Goal: Transaction & Acquisition: Subscribe to service/newsletter

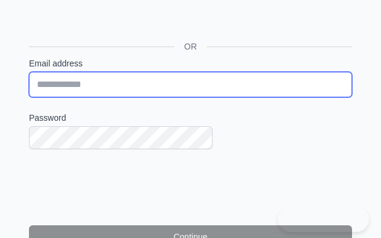
drag, startPoint x: 135, startPoint y: 80, endPoint x: 16, endPoint y: 97, distance: 120.3
click at [135, 80] on input "Email address" at bounding box center [190, 84] width 323 height 25
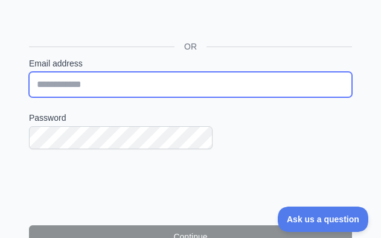
click at [140, 79] on input "Email address" at bounding box center [190, 84] width 323 height 25
paste input "**********"
type input "**********"
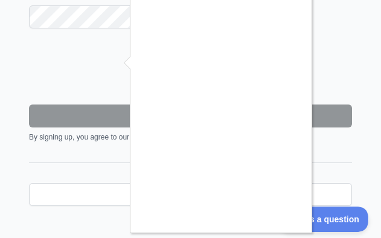
scroll to position [60, 0]
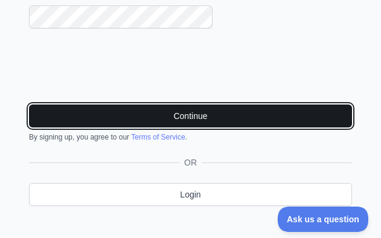
click at [201, 118] on button "Continue" at bounding box center [190, 116] width 323 height 23
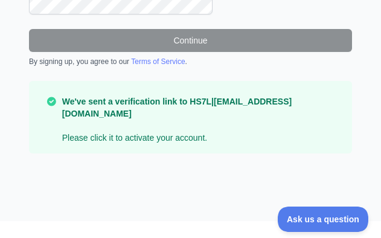
scroll to position [256, 0]
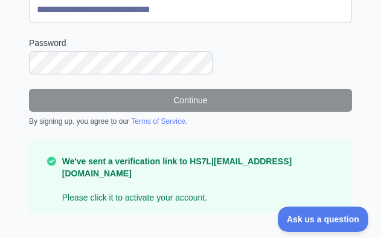
click at [202, 172] on strong "We've sent a verification link to HS7L|[EMAIL_ADDRESS][DOMAIN_NAME]" at bounding box center [177, 168] width 230 height 22
click at [221, 163] on strong "We've sent a verification link to HS7L|[EMAIL_ADDRESS][DOMAIN_NAME]" at bounding box center [177, 168] width 230 height 22
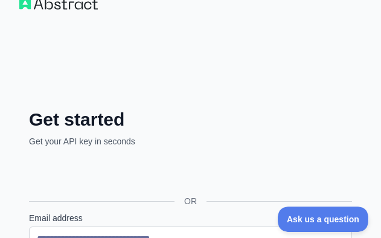
scroll to position [15, 0]
